Goal: Answer question/provide support

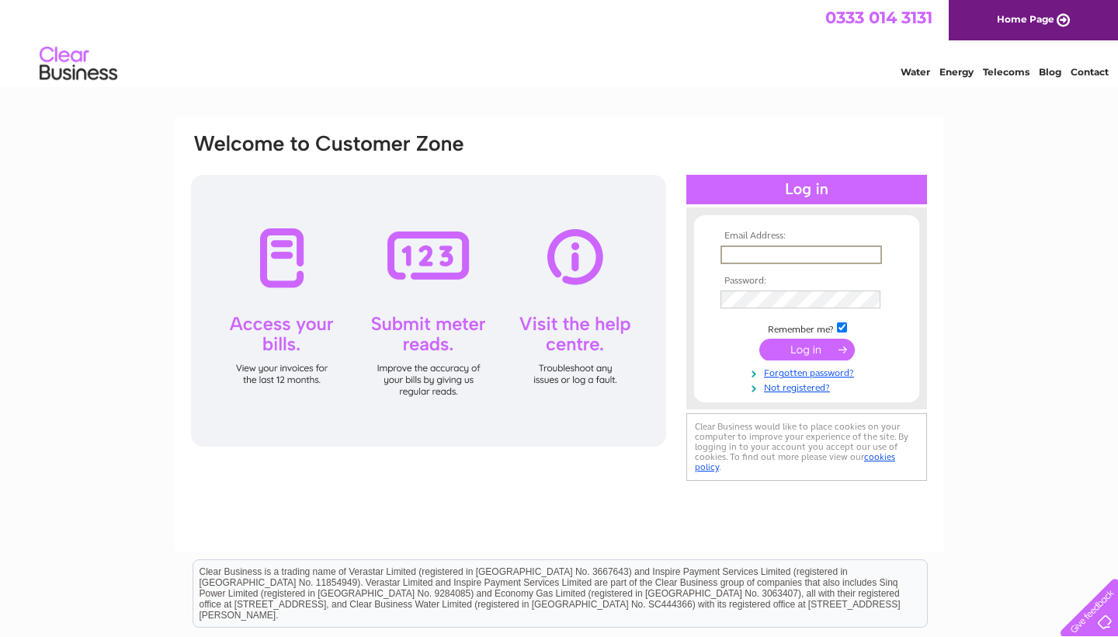
type input "sweettreatssalon@outlook.com"
click at [798, 360] on input "submit" at bounding box center [807, 350] width 96 height 22
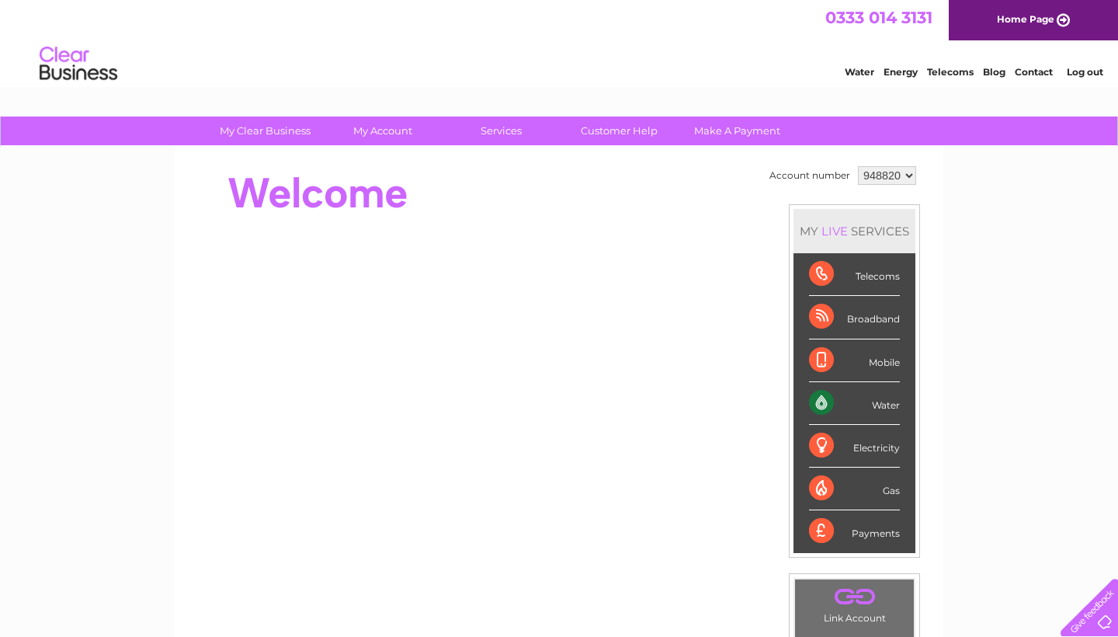
click at [878, 281] on div "Telecoms" at bounding box center [854, 274] width 91 height 43
click at [616, 127] on link "Customer Help" at bounding box center [619, 130] width 128 height 29
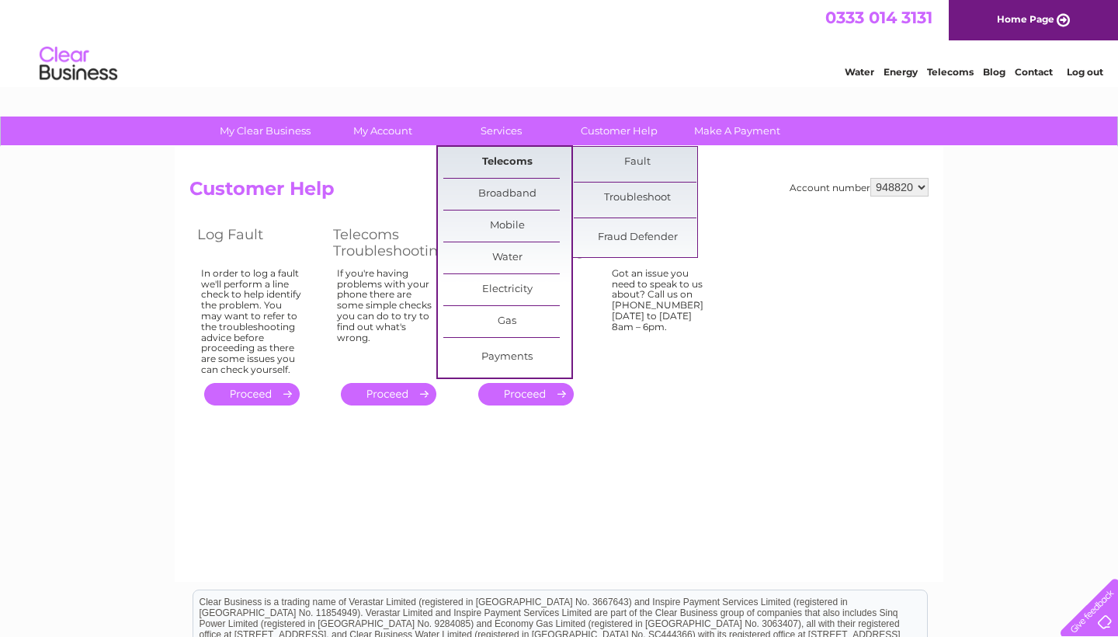
click at [491, 161] on link "Telecoms" at bounding box center [507, 162] width 128 height 31
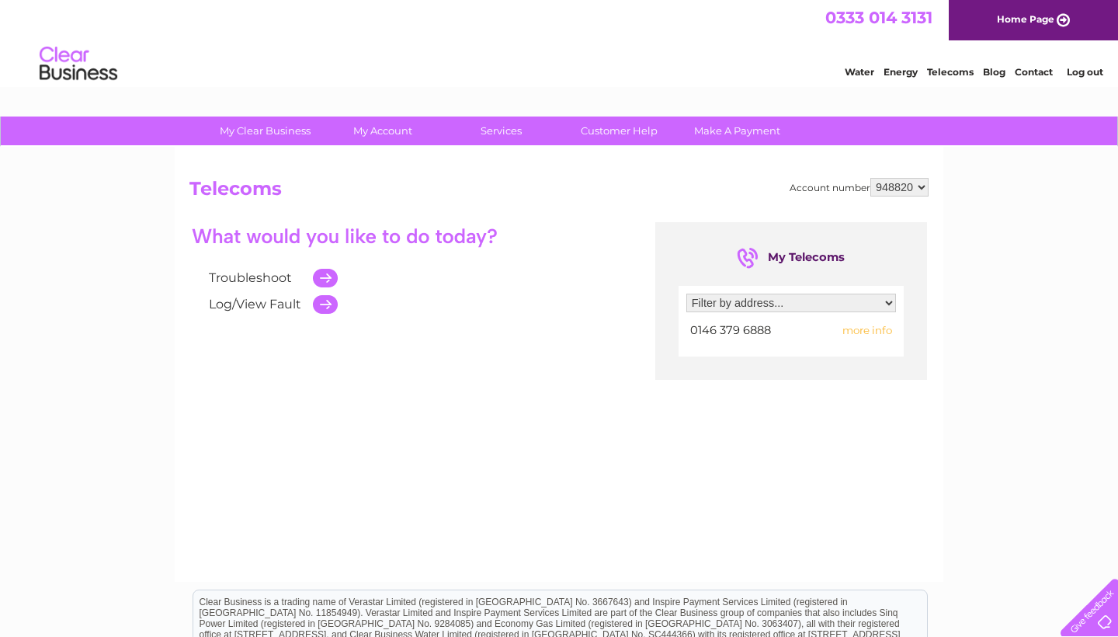
click at [874, 338] on td "more info" at bounding box center [854, 330] width 82 height 21
click at [874, 335] on span "more info" at bounding box center [867, 330] width 50 height 12
click at [276, 277] on link "Troubleshoot" at bounding box center [250, 277] width 83 height 15
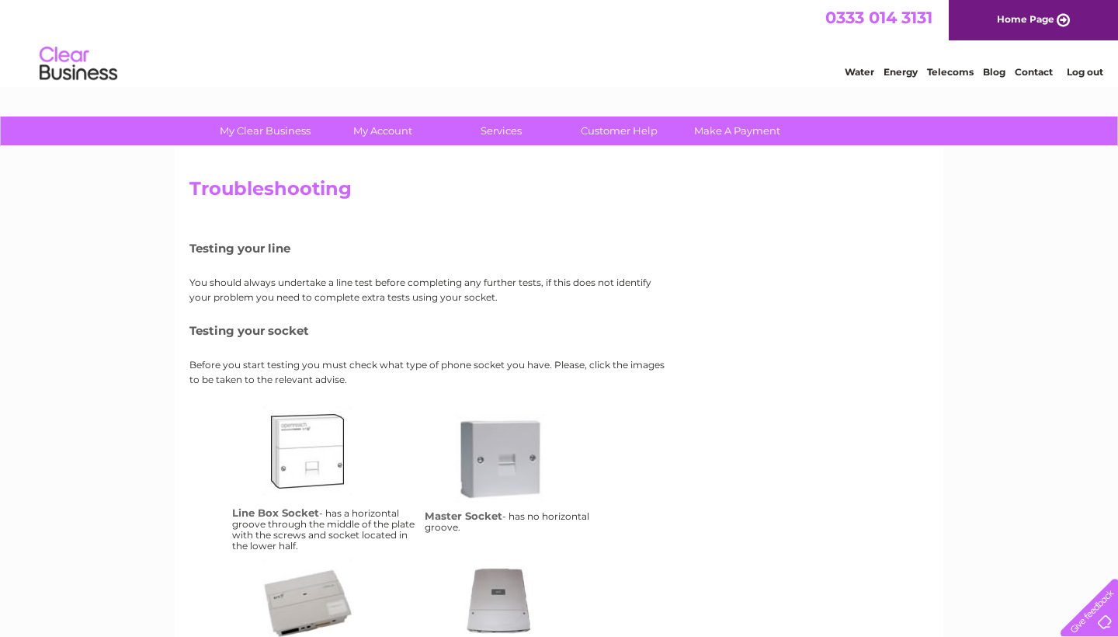
click at [925, 73] on div "Water Energy Telecoms Blog Contact Log out" at bounding box center [966, 66] width 304 height 32
